Goal: Transaction & Acquisition: Obtain resource

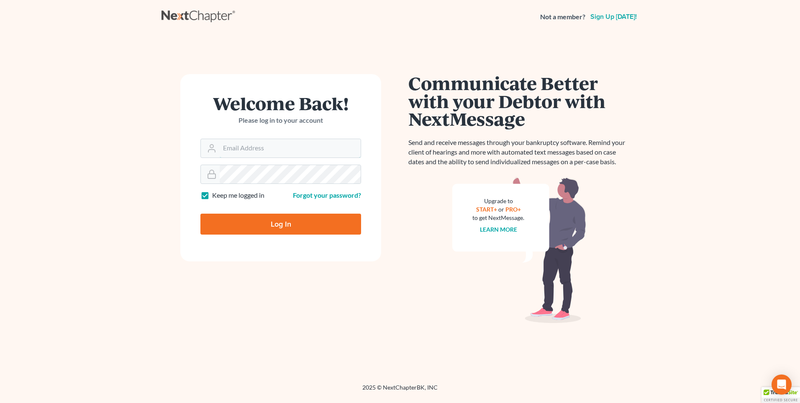
type input "[PERSON_NAME][EMAIL_ADDRESS][DOMAIN_NAME]"
click at [236, 225] on input "Log In" at bounding box center [280, 223] width 161 height 21
type input "Thinking..."
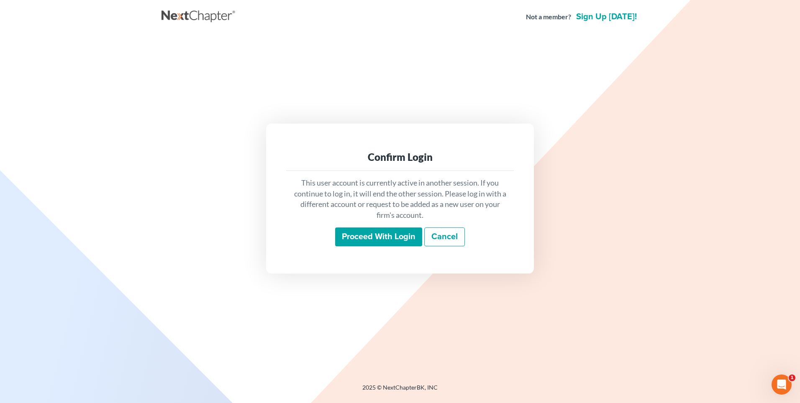
click at [366, 240] on input "Proceed with login" at bounding box center [378, 236] width 87 height 19
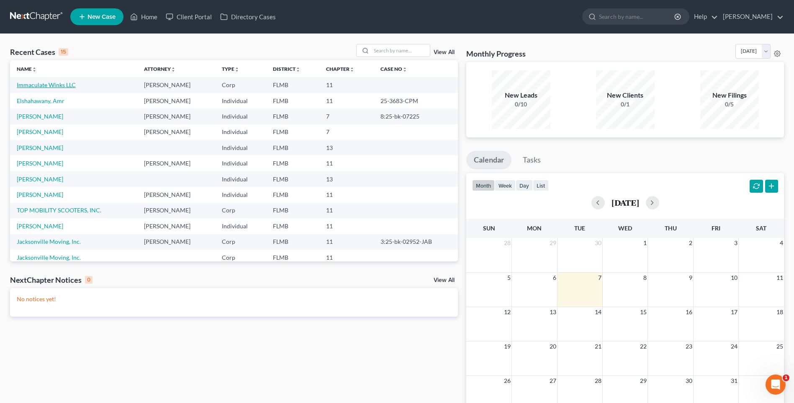
click at [33, 86] on link "Immaculate Winks LLC" at bounding box center [46, 84] width 59 height 7
click at [40, 191] on link "Pertile, Brandon" at bounding box center [40, 194] width 46 height 7
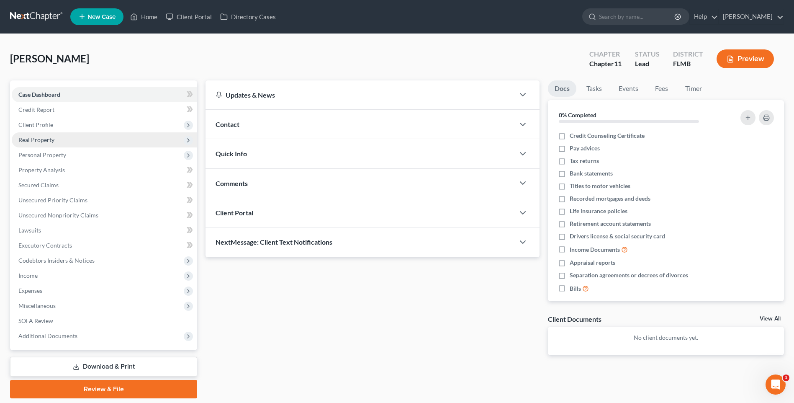
click at [37, 138] on span "Real Property" at bounding box center [36, 139] width 36 height 7
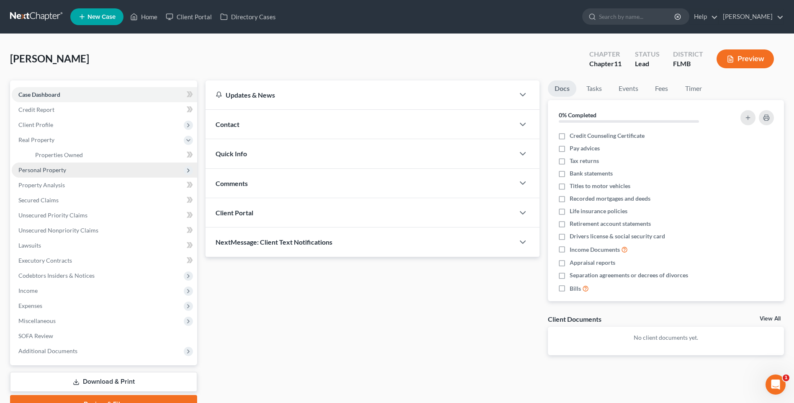
click at [46, 174] on span "Personal Property" at bounding box center [104, 169] width 185 height 15
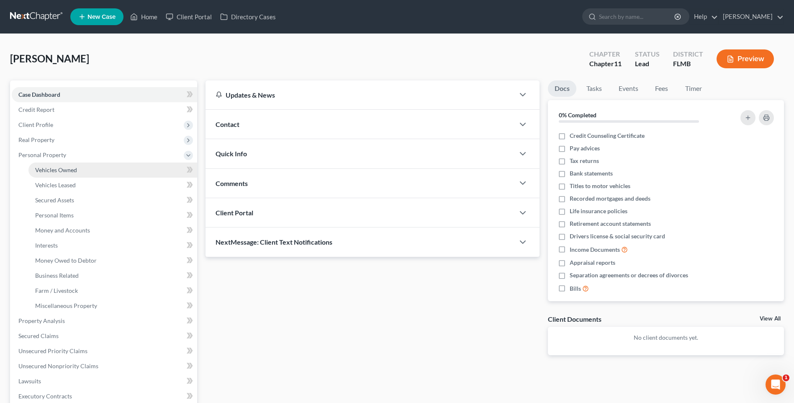
click at [67, 170] on span "Vehicles Owned" at bounding box center [56, 169] width 42 height 7
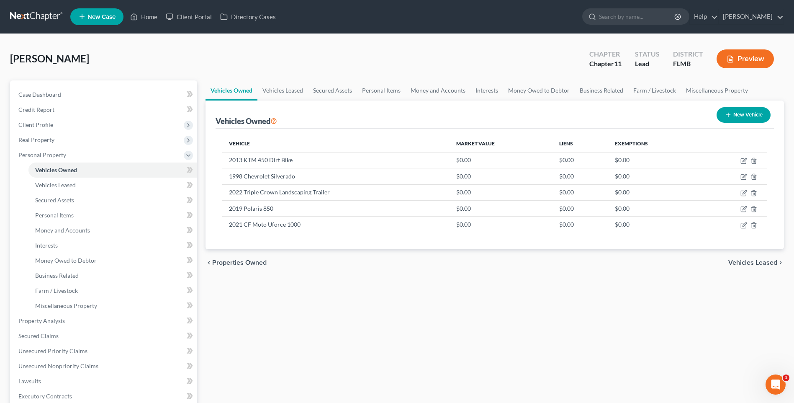
click at [754, 112] on button "New Vehicle" at bounding box center [744, 114] width 54 height 15
select select "0"
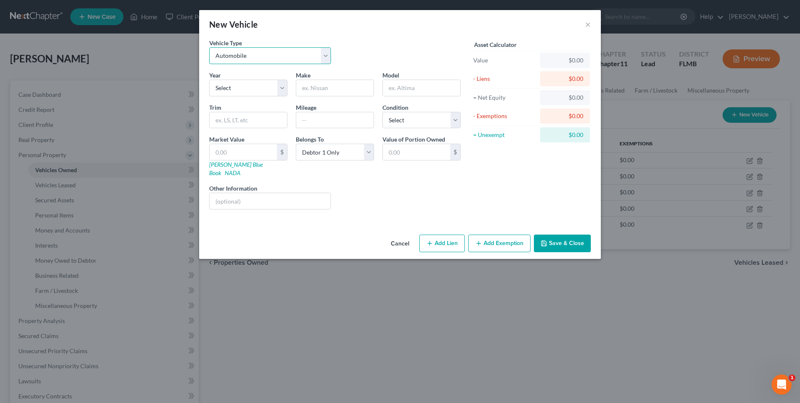
click at [327, 52] on select "Select Automobile Truck Trailer Watercraft Aircraft Motor Home Atv Other Vehicle" at bounding box center [270, 55] width 122 height 17
select select "3"
click at [209, 47] on select "Select Automobile Truck Trailer Watercraft Aircraft Motor Home Atv Other Vehicle" at bounding box center [270, 55] width 122 height 17
click at [556, 234] on button "Save & Close" at bounding box center [562, 243] width 57 height 18
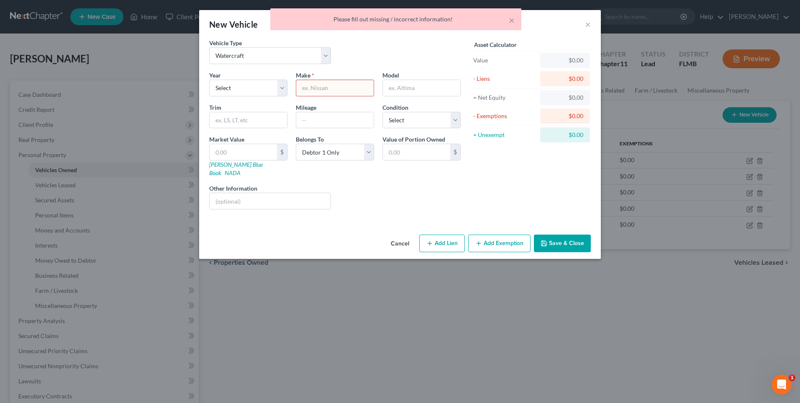
click at [588, 25] on div "× Please fill out missing / incorrect information!" at bounding box center [396, 21] width 800 height 26
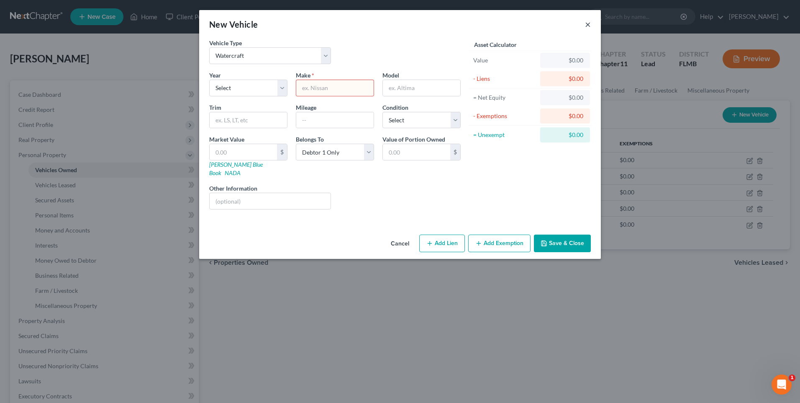
click at [591, 22] on div "New Vehicle ×" at bounding box center [400, 24] width 402 height 28
click at [395, 235] on button "Cancel" at bounding box center [400, 243] width 32 height 17
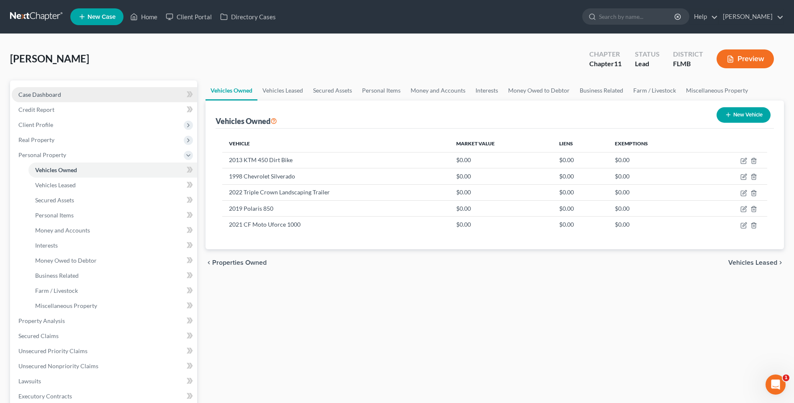
click at [32, 95] on span "Case Dashboard" at bounding box center [39, 94] width 43 height 7
click at [140, 15] on link "Home" at bounding box center [144, 16] width 36 height 15
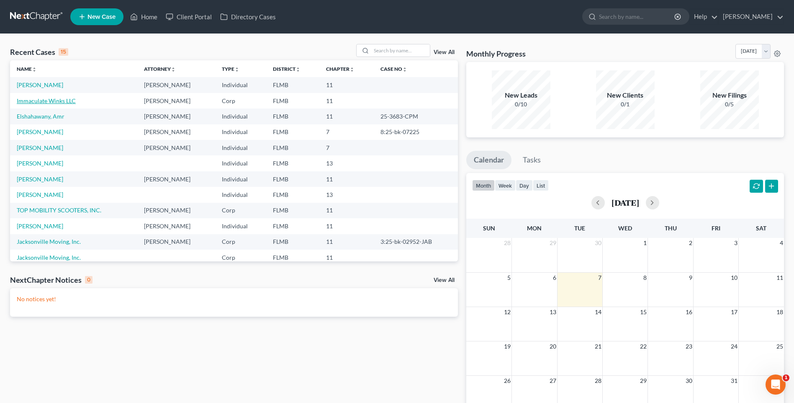
click at [33, 99] on link "Immaculate Winks LLC" at bounding box center [46, 100] width 59 height 7
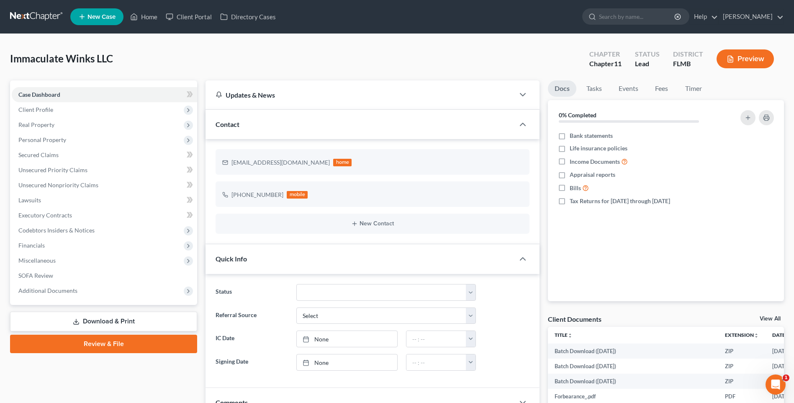
click at [100, 322] on link "Download & Print" at bounding box center [103, 321] width 187 height 20
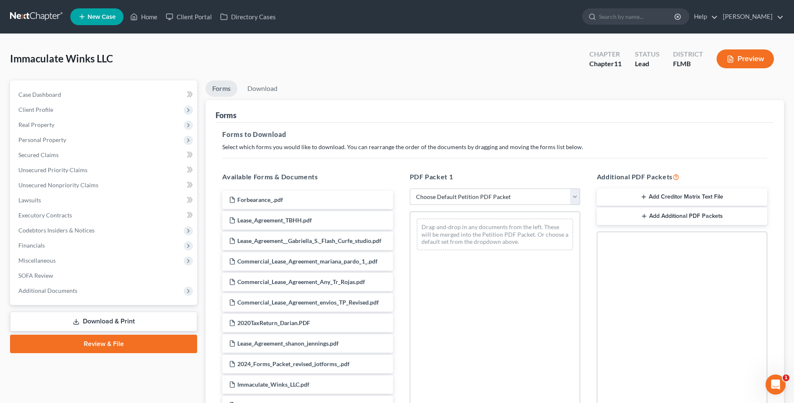
click at [577, 194] on select "Choose Default Petition PDF Packet Complete Bankruptcy Petition (all forms and …" at bounding box center [495, 196] width 170 height 17
click at [57, 398] on div "Case Dashboard Payments Invoices Payments Payments Credit Report Client Profile" at bounding box center [103, 282] width 195 height 405
click at [46, 183] on span "Unsecured Nonpriority Claims" at bounding box center [58, 184] width 80 height 7
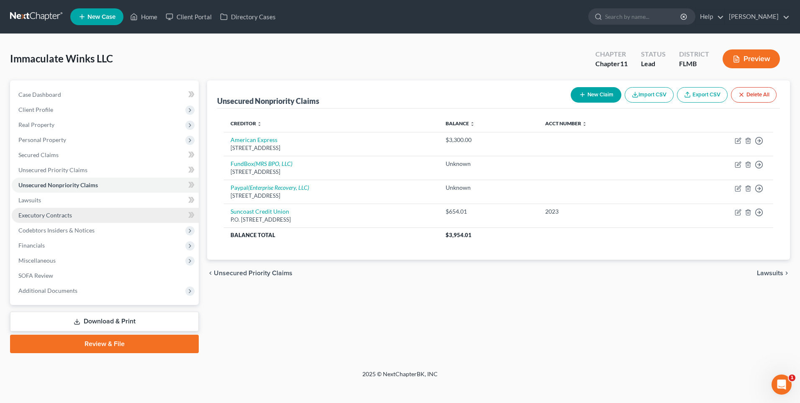
click at [41, 213] on span "Executory Contracts" at bounding box center [45, 214] width 54 height 7
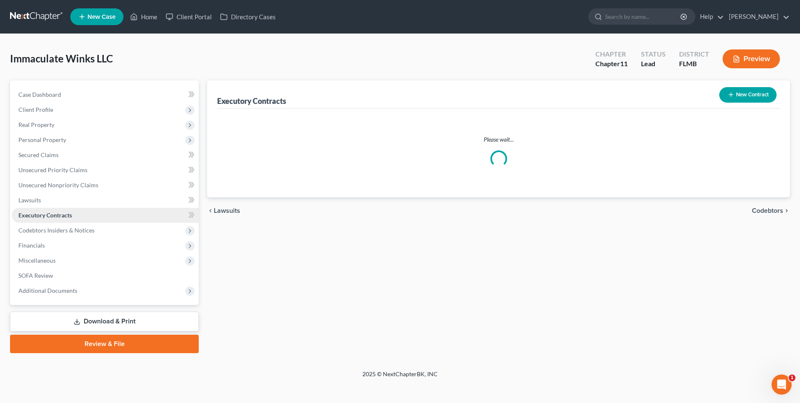
click at [41, 213] on span "Executory Contracts" at bounding box center [45, 214] width 54 height 7
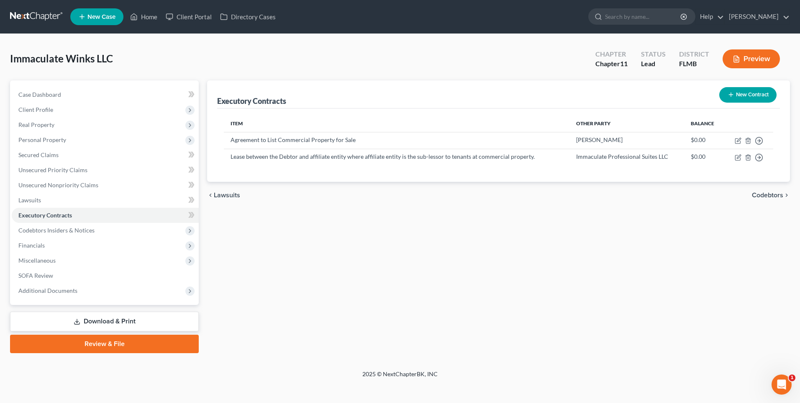
click at [94, 321] on link "Download & Print" at bounding box center [104, 321] width 189 height 20
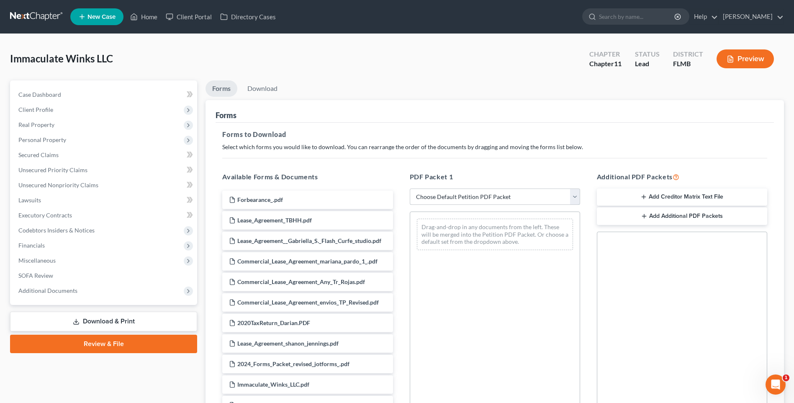
click at [576, 197] on select "Choose Default Petition PDF Packet Complete Bankruptcy Petition (all forms and …" at bounding box center [495, 196] width 170 height 17
click at [410, 188] on select "Choose Default Petition PDF Packet Complete Bankruptcy Petition (all forms and …" at bounding box center [495, 196] width 170 height 17
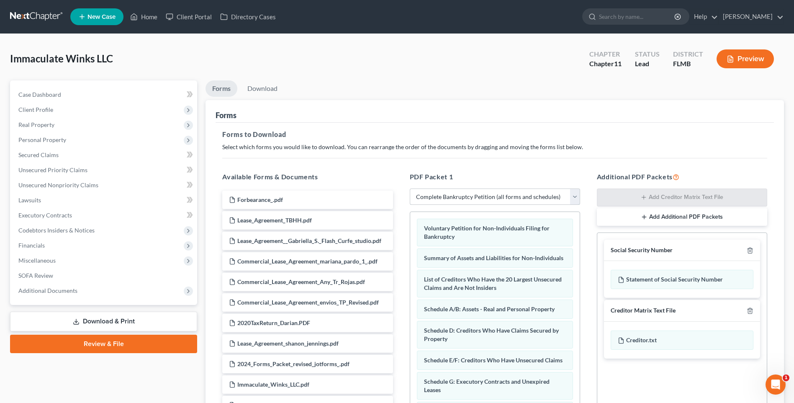
click at [573, 195] on select "Choose Default Petition PDF Packet Complete Bankruptcy Petition (all forms and …" at bounding box center [495, 196] width 170 height 17
select select "5"
click at [410, 188] on select "Choose Default Petition PDF Packet Complete Bankruptcy Petition (all forms and …" at bounding box center [495, 196] width 170 height 17
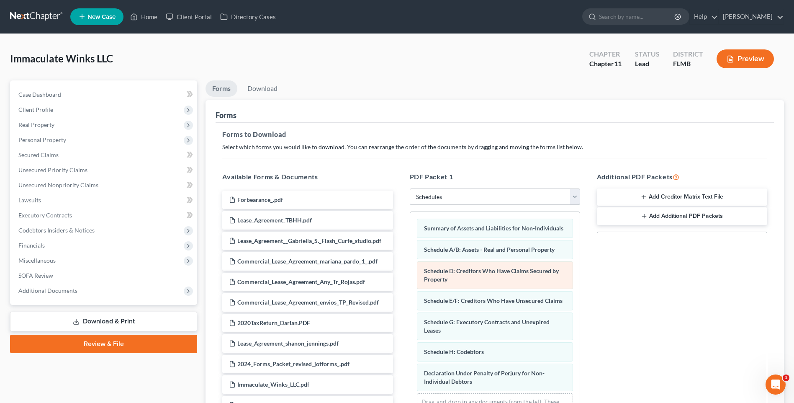
scroll to position [114, 0]
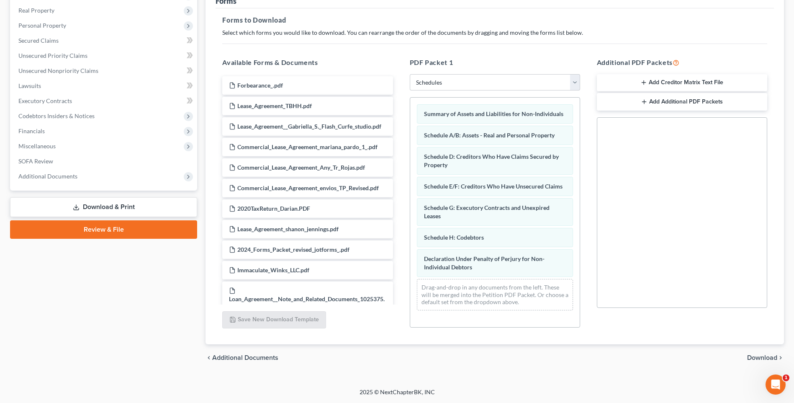
click at [765, 357] on span "Download" at bounding box center [762, 357] width 30 height 7
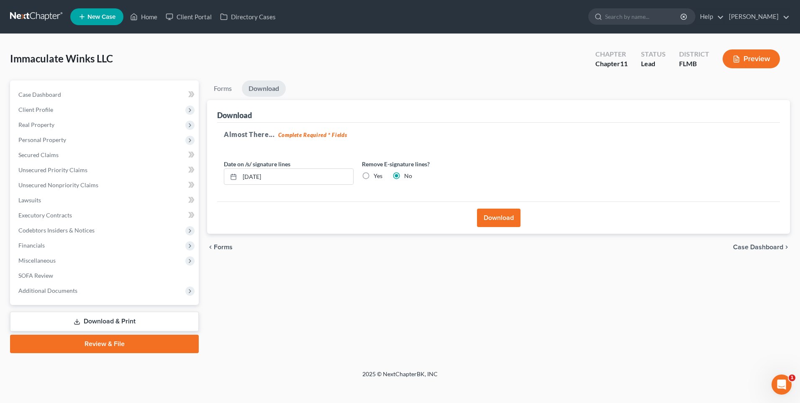
click at [494, 224] on button "Download" at bounding box center [499, 217] width 44 height 18
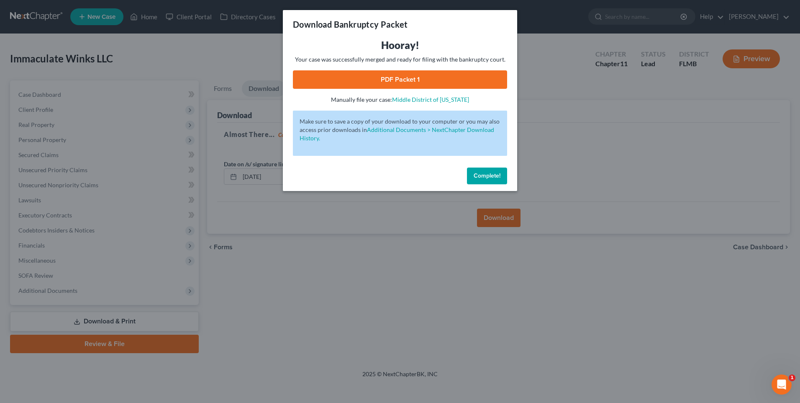
click at [393, 76] on link "PDF Packet 1" at bounding box center [400, 79] width 214 height 18
drag, startPoint x: 483, startPoint y: 179, endPoint x: 369, endPoint y: 193, distance: 115.1
click at [483, 179] on span "Complete!" at bounding box center [487, 175] width 27 height 7
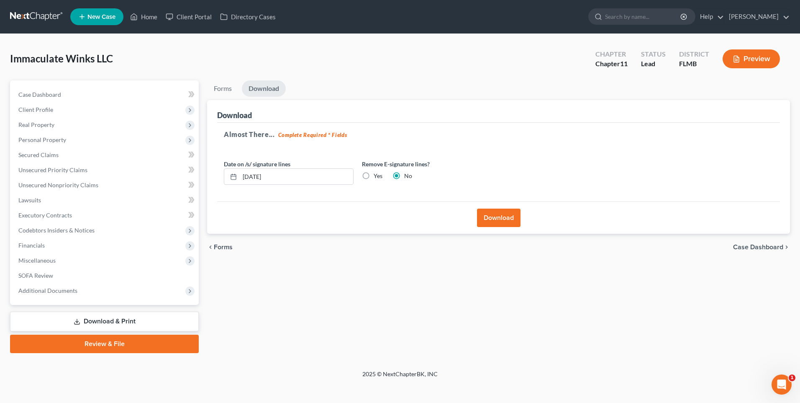
click at [89, 319] on link "Download & Print" at bounding box center [104, 321] width 189 height 20
click at [108, 319] on link "Download & Print" at bounding box center [104, 321] width 189 height 20
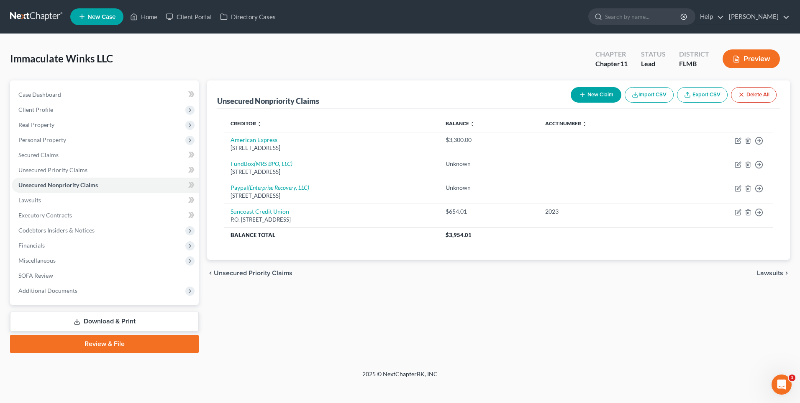
click at [69, 322] on link "Download & Print" at bounding box center [104, 321] width 189 height 20
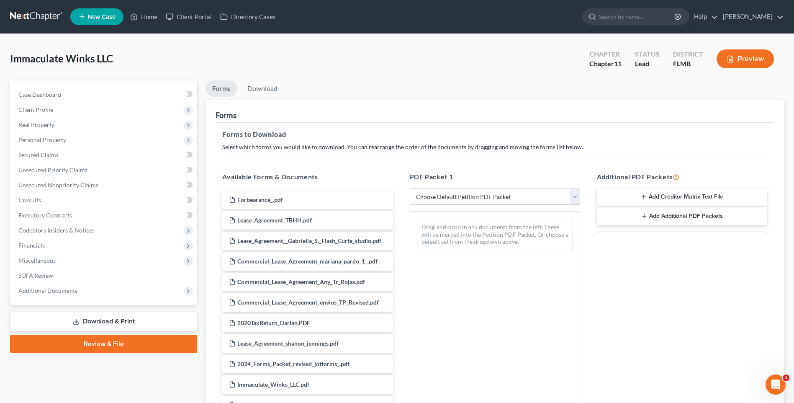
click at [573, 196] on select "Choose Default Petition PDF Packet Complete Bankruptcy Petition (all forms and …" at bounding box center [495, 196] width 170 height 17
click at [108, 320] on link "Download & Print" at bounding box center [103, 321] width 187 height 20
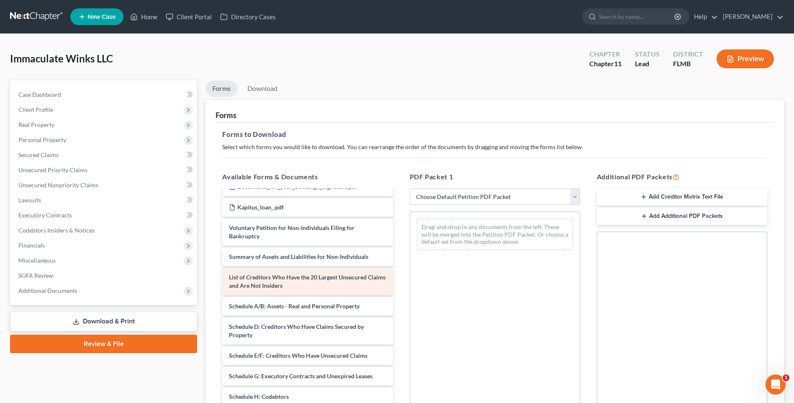
scroll to position [640, 0]
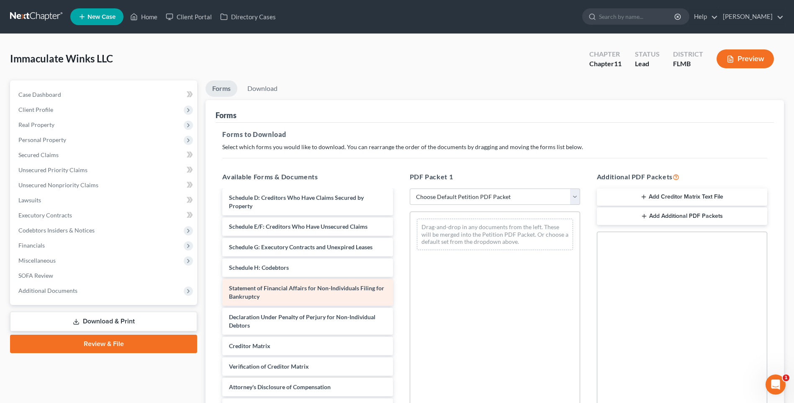
click at [283, 289] on span "Statement of Financial Affairs for Non-Individuals Filing for Bankruptcy" at bounding box center [306, 291] width 155 height 15
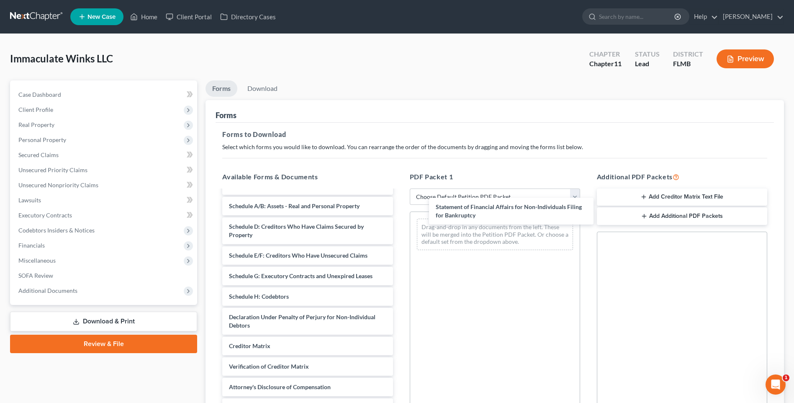
drag, startPoint x: 262, startPoint y: 291, endPoint x: 464, endPoint y: 210, distance: 217.6
click at [399, 210] on div "Statement of Financial Affairs for Non-Individuals Filing for Bankruptcy Forbea…" at bounding box center [308, 2] width 184 height 828
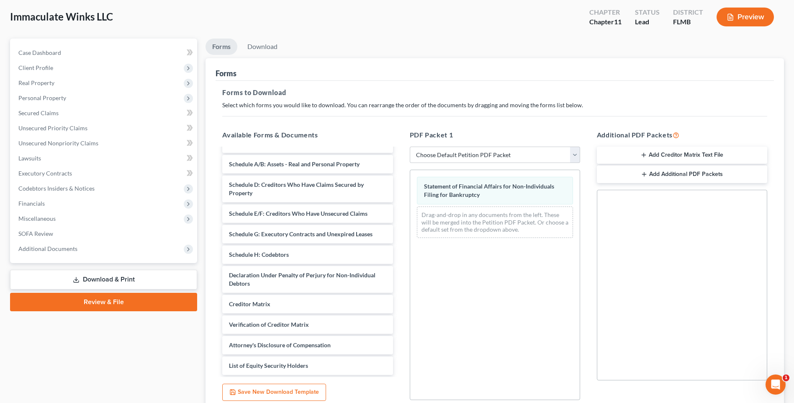
scroll to position [114, 0]
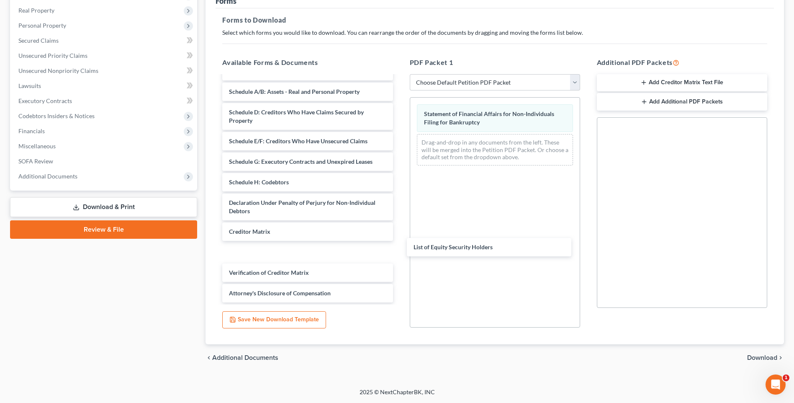
drag, startPoint x: 257, startPoint y: 293, endPoint x: 449, endPoint y: 226, distance: 202.5
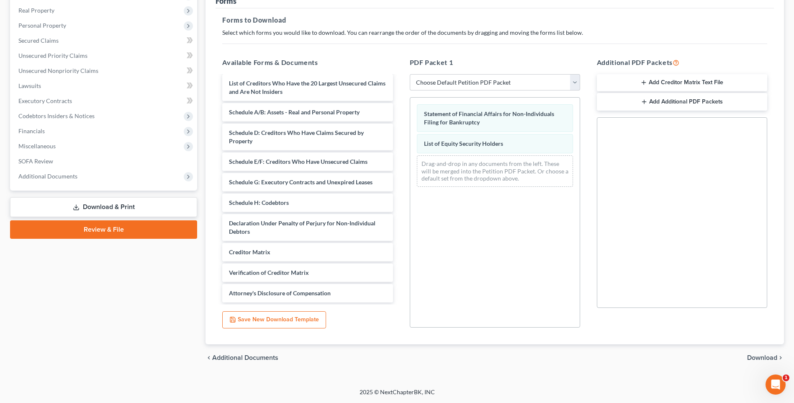
click at [759, 355] on span "Download" at bounding box center [762, 357] width 30 height 7
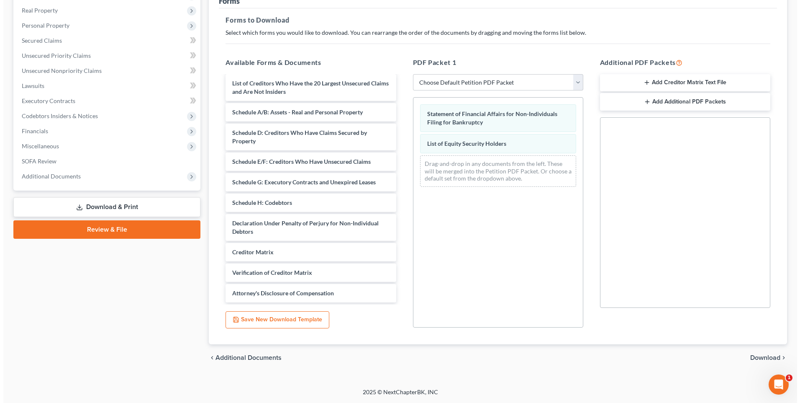
scroll to position [0, 0]
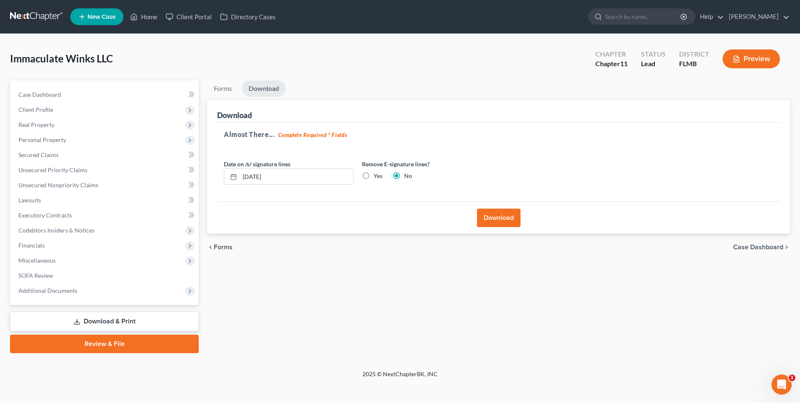
click at [500, 222] on button "Download" at bounding box center [499, 217] width 44 height 18
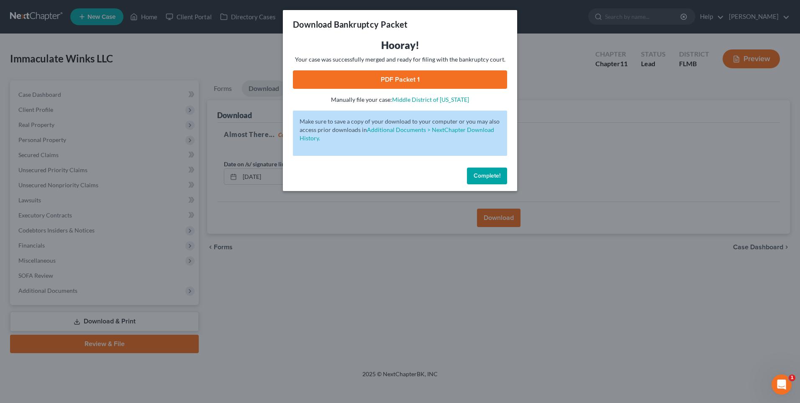
click at [434, 80] on link "PDF Packet 1" at bounding box center [400, 79] width 214 height 18
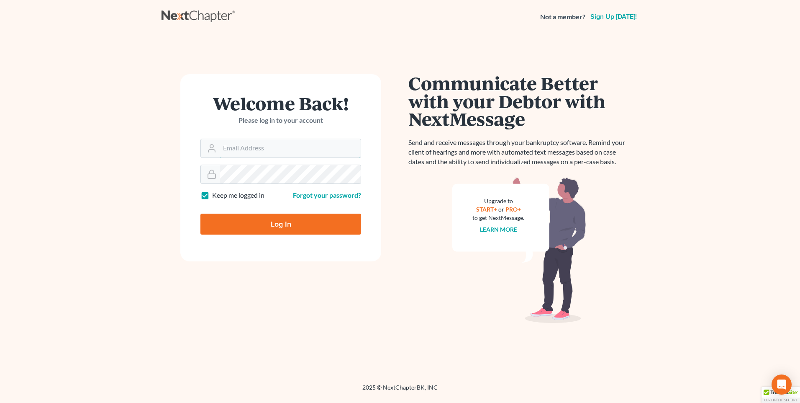
type input "[PERSON_NAME][EMAIL_ADDRESS][DOMAIN_NAME]"
click at [231, 221] on input "Log In" at bounding box center [280, 223] width 161 height 21
type input "Thinking..."
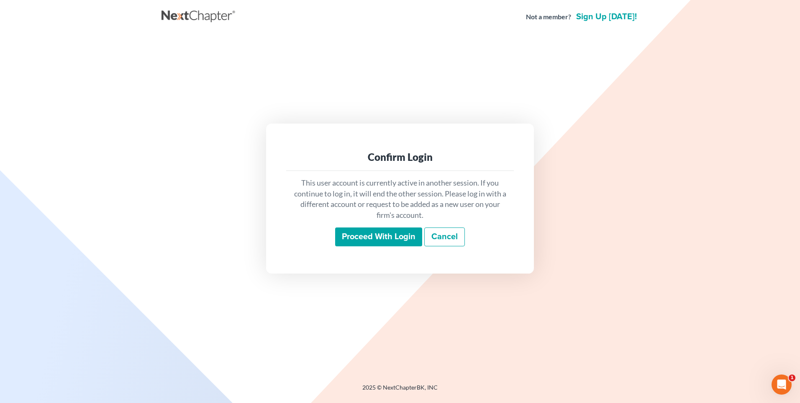
click at [377, 238] on input "Proceed with login" at bounding box center [378, 236] width 87 height 19
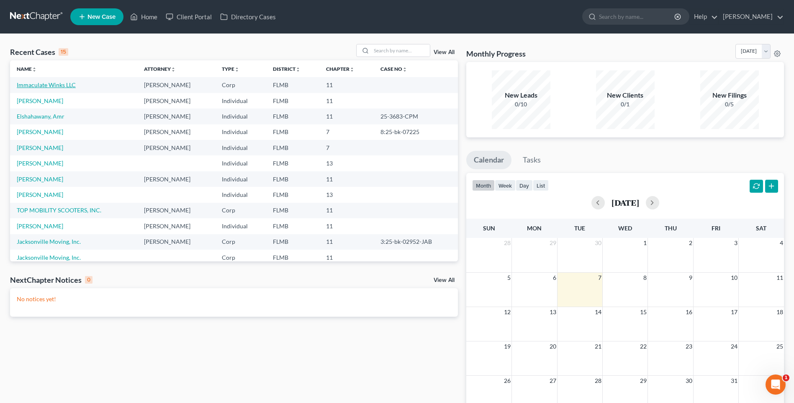
click at [44, 85] on link "Immaculate Winks LLC" at bounding box center [46, 84] width 59 height 7
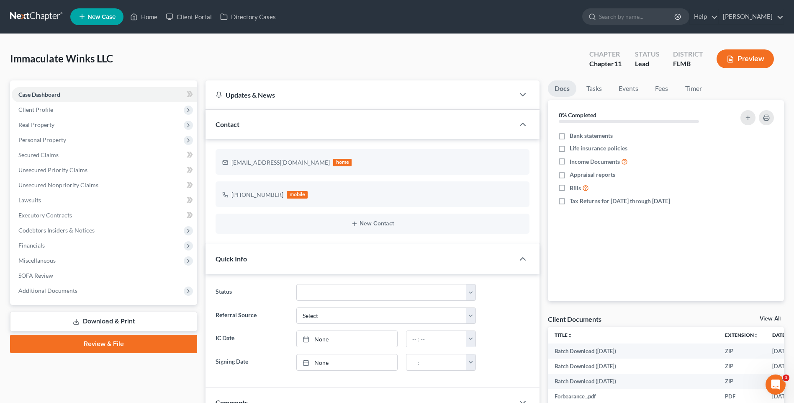
click at [82, 318] on link "Download & Print" at bounding box center [103, 321] width 187 height 20
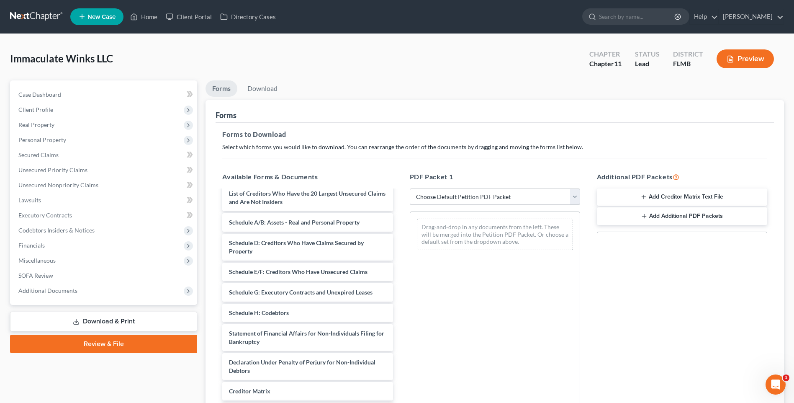
scroll to position [640, 0]
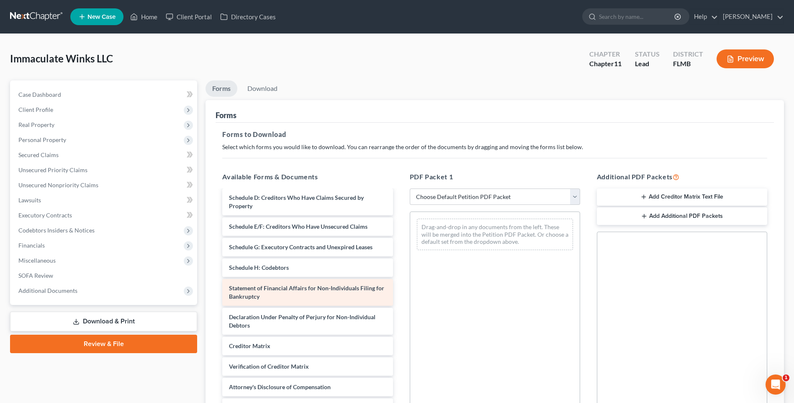
click at [273, 289] on span "Statement of Financial Affairs for Non-Individuals Filing for Bankruptcy" at bounding box center [306, 291] width 155 height 15
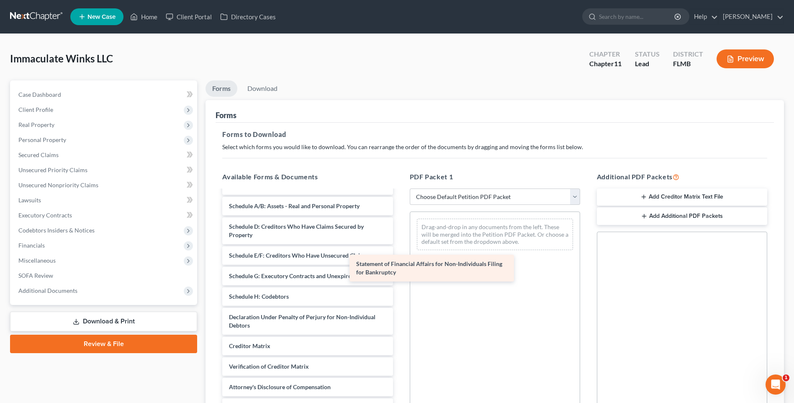
scroll to position [611, 0]
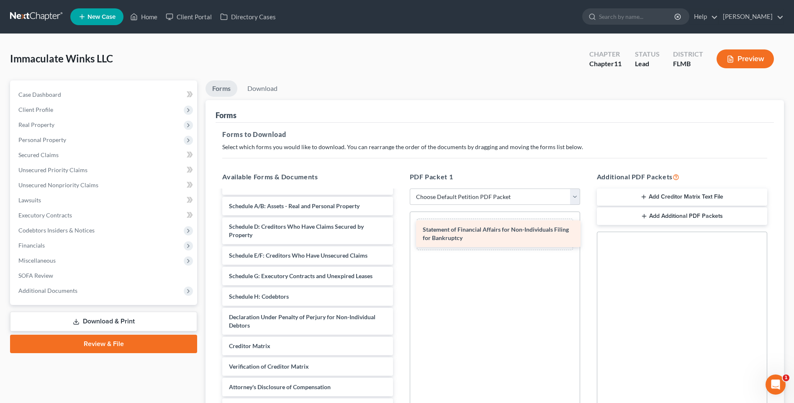
drag, startPoint x: 280, startPoint y: 290, endPoint x: 474, endPoint y: 231, distance: 202.5
click at [399, 231] on div "Statement of Financial Affairs for Non-Individuals Filing for Bankruptcy Forbea…" at bounding box center [308, 2] width 184 height 828
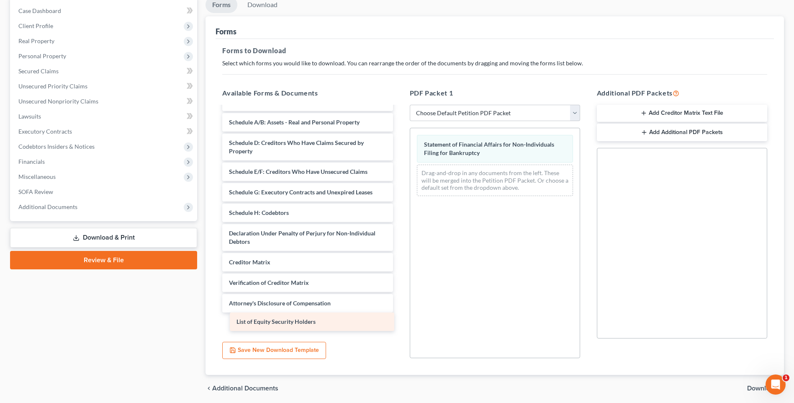
scroll to position [590, 0]
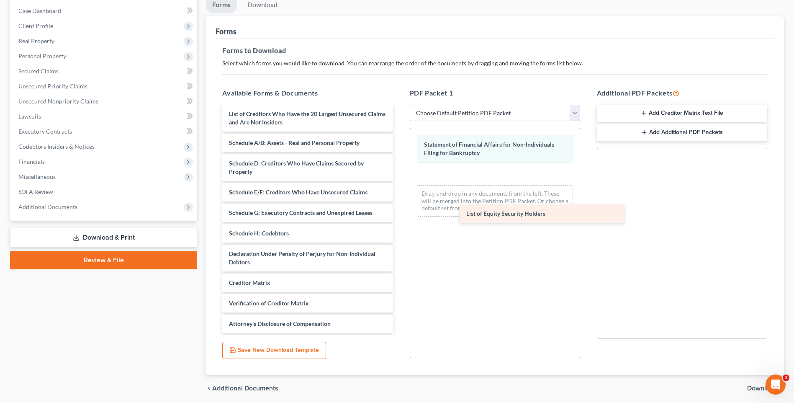
drag, startPoint x: 262, startPoint y: 324, endPoint x: 499, endPoint y: 213, distance: 261.6
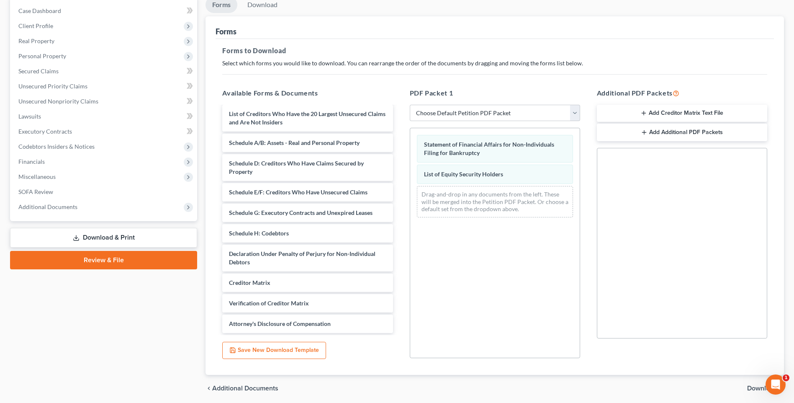
click at [754, 388] on span "Download" at bounding box center [762, 388] width 30 height 7
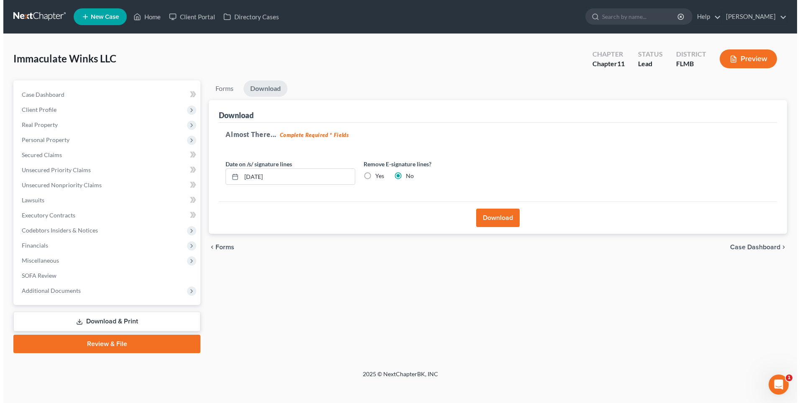
scroll to position [0, 0]
click at [466, 217] on div "Download" at bounding box center [498, 217] width 563 height 32
click at [488, 216] on button "Download" at bounding box center [499, 217] width 44 height 18
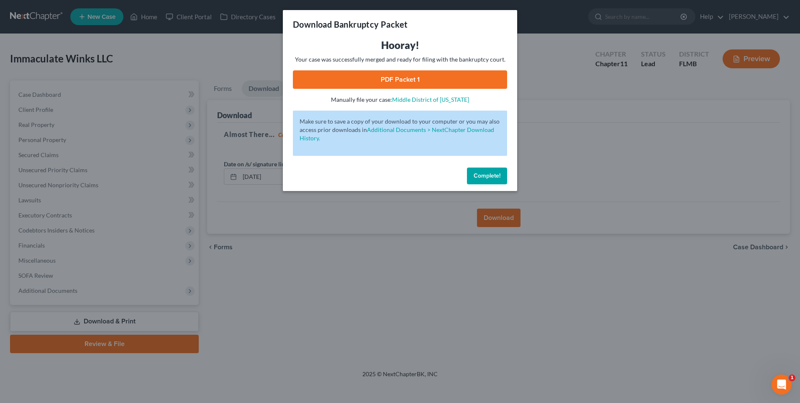
click at [377, 80] on link "PDF Packet 1" at bounding box center [400, 79] width 214 height 18
